Goal: Find specific page/section: Find specific page/section

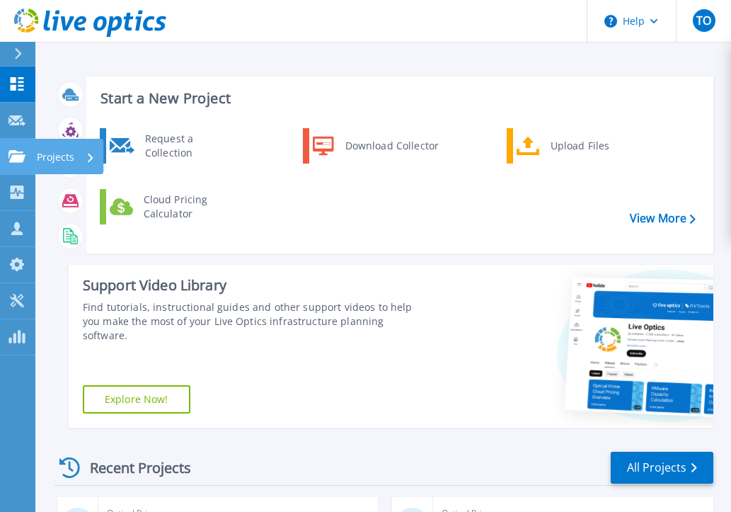
click at [62, 155] on p "Projects" at bounding box center [56, 157] width 38 height 37
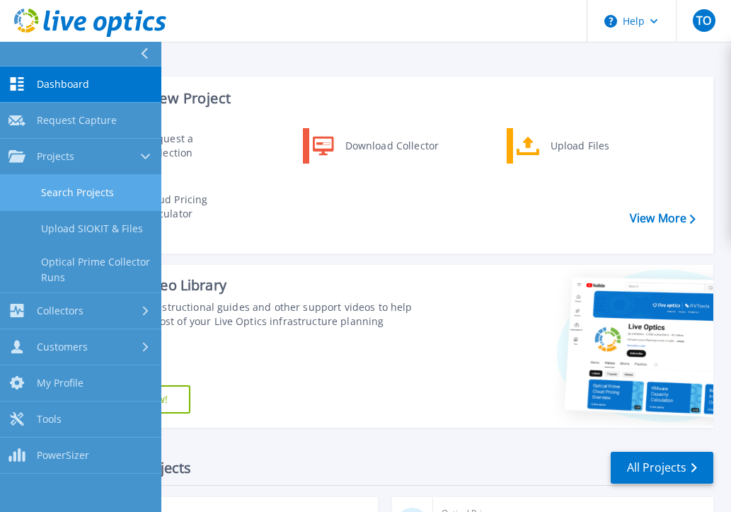
click at [84, 190] on link "Search Projects" at bounding box center [80, 193] width 161 height 36
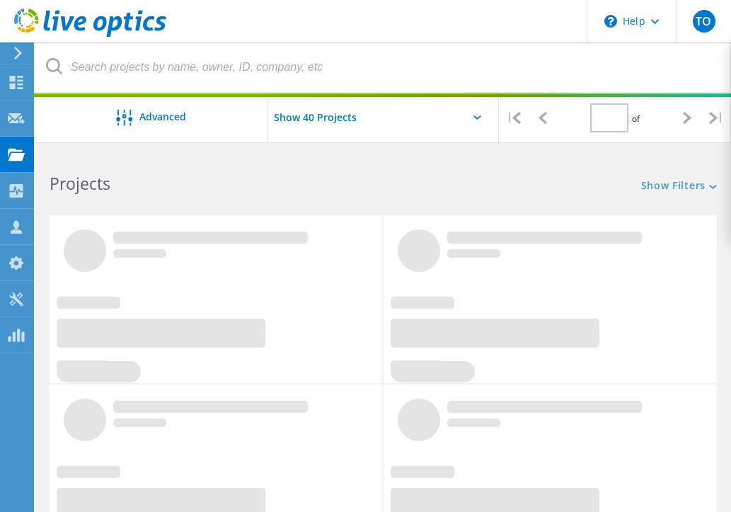
type input "1"
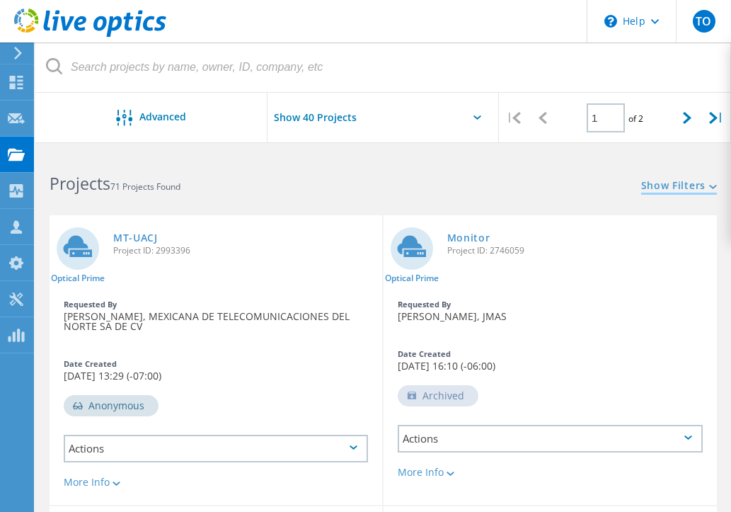
click at [694, 190] on link "Show Filters" at bounding box center [679, 186] width 76 height 12
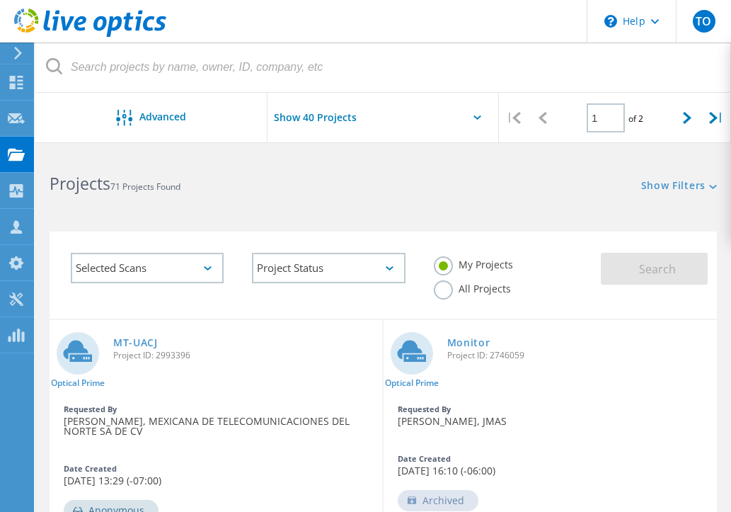
click at [440, 287] on label "All Projects" at bounding box center [472, 286] width 77 height 13
click at [0, 0] on input "All Projects" at bounding box center [0, 0] width 0 height 0
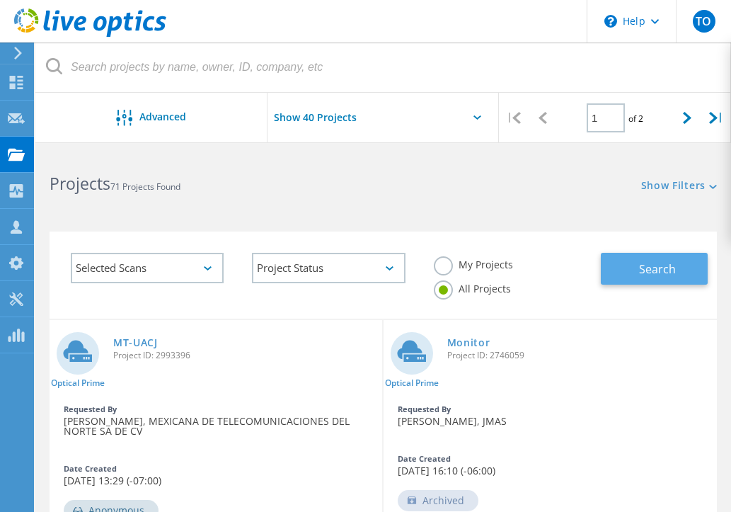
click at [651, 263] on span "Search" at bounding box center [657, 269] width 37 height 16
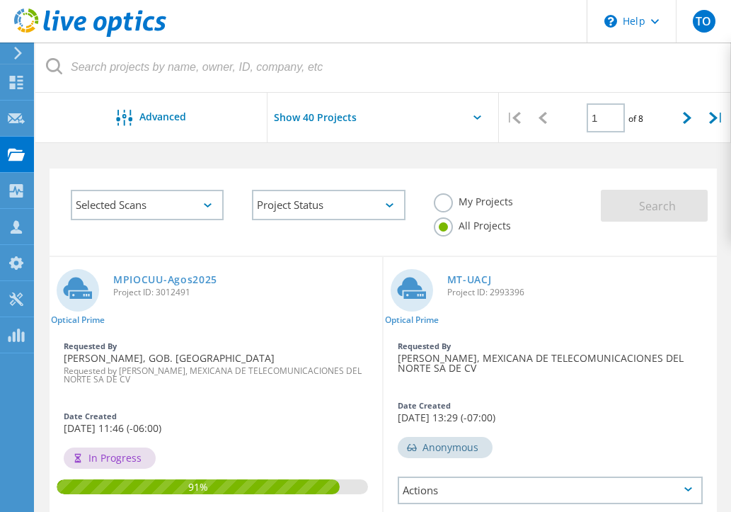
scroll to position [70, 0]
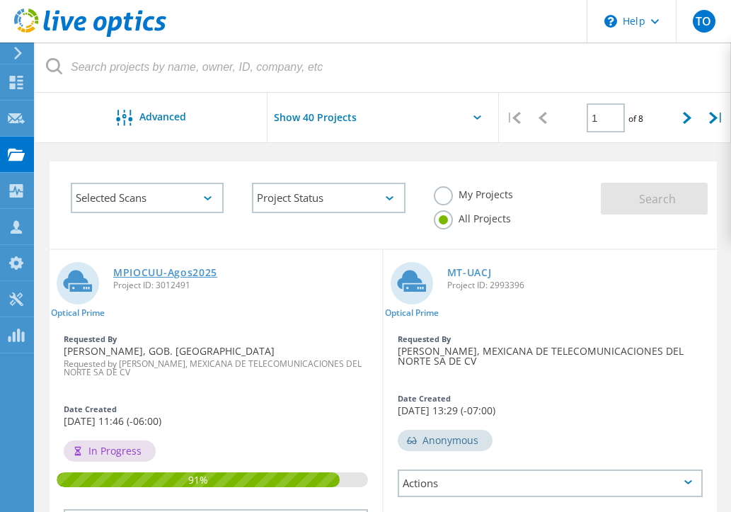
click at [158, 276] on link "MPIOCUU-Agos2025" at bounding box center [165, 273] width 104 height 10
